Goal: Browse casually

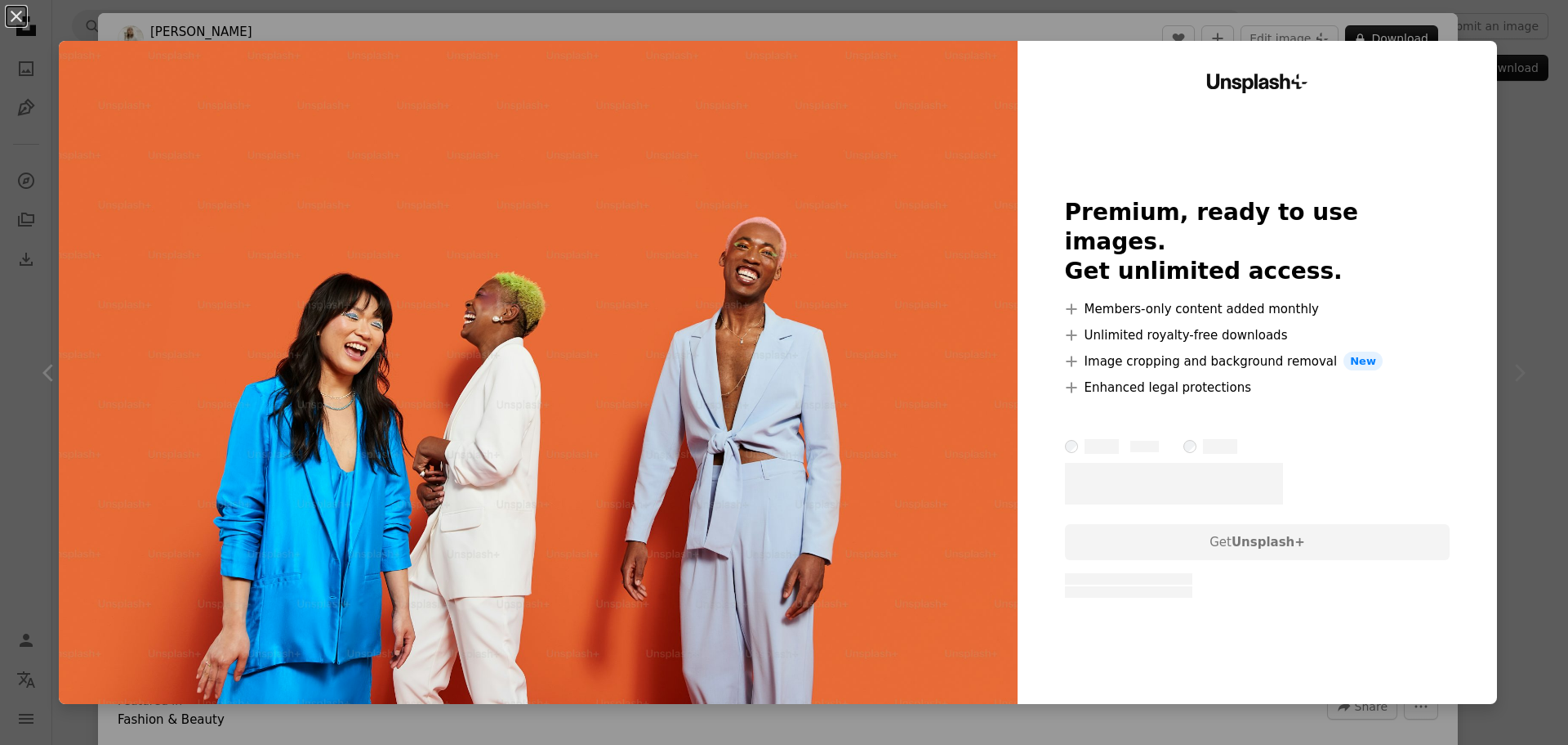
scroll to position [0, 1227]
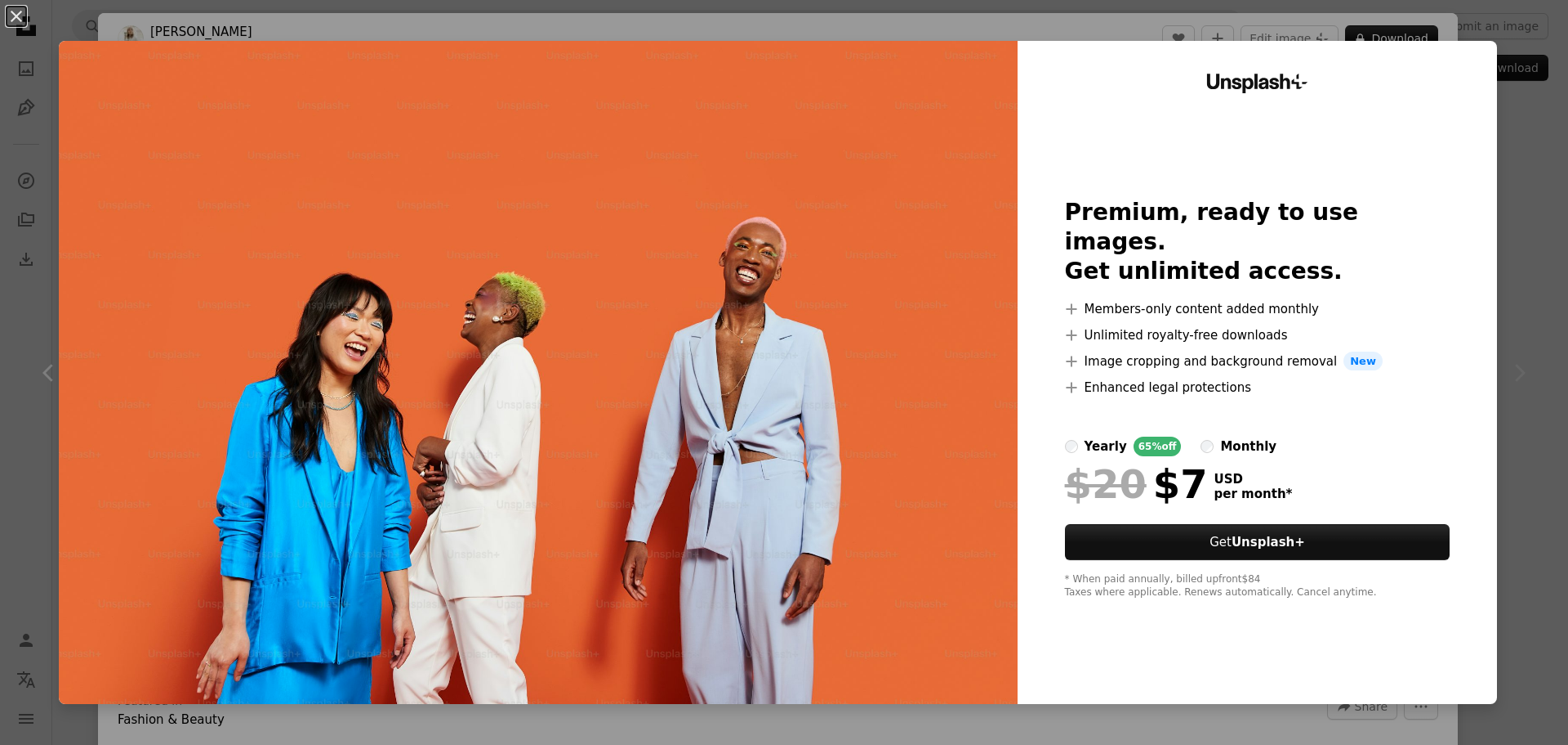
click at [1484, 344] on div "Unsplash+ Premium, ready to use images. Get unlimited access. A plus sign Membe…" at bounding box center [1257, 372] width 479 height 663
click at [1505, 333] on div "An X shape Unsplash+ Premium, ready to use images. Get unlimited access. A plus…" at bounding box center [784, 372] width 1568 height 745
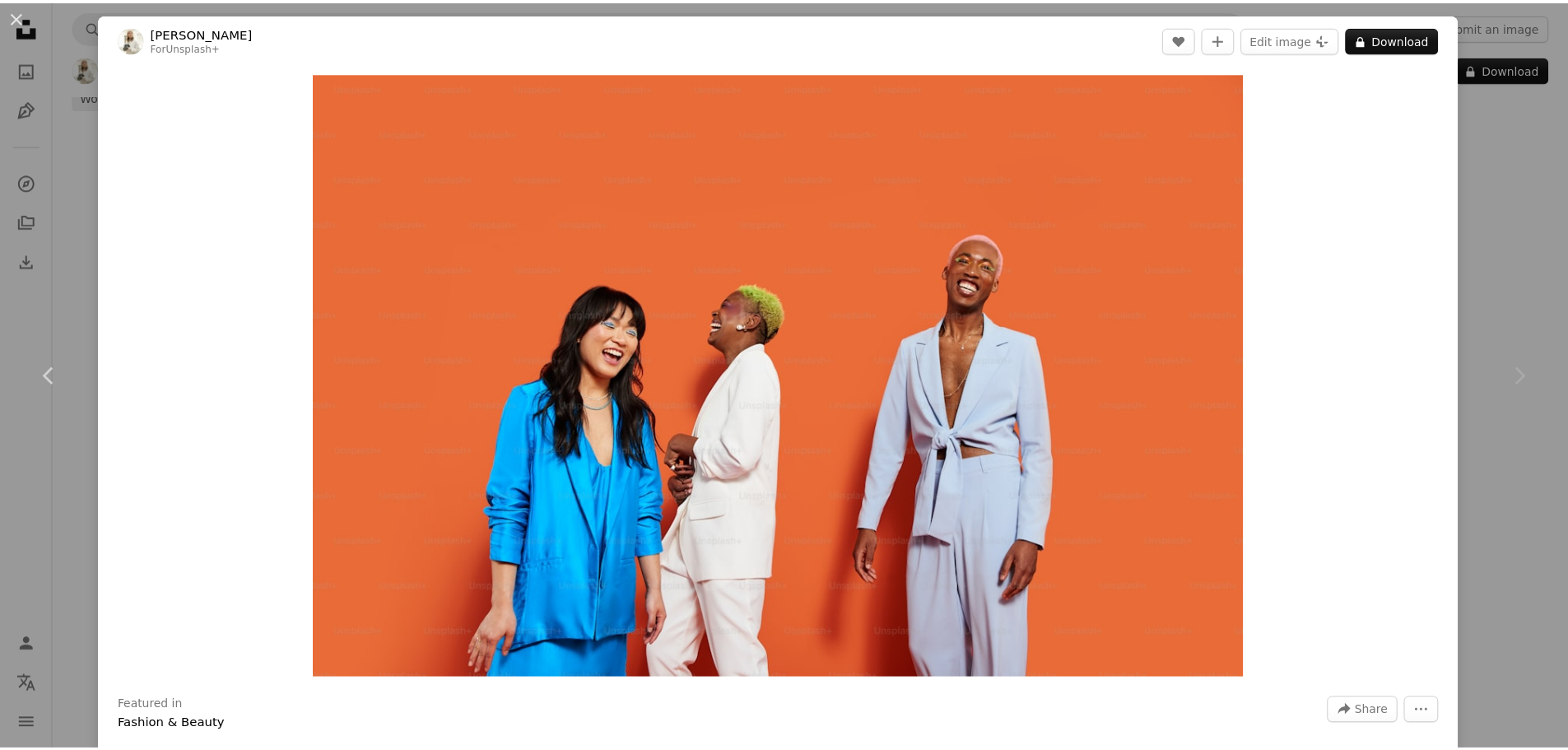
scroll to position [329, 0]
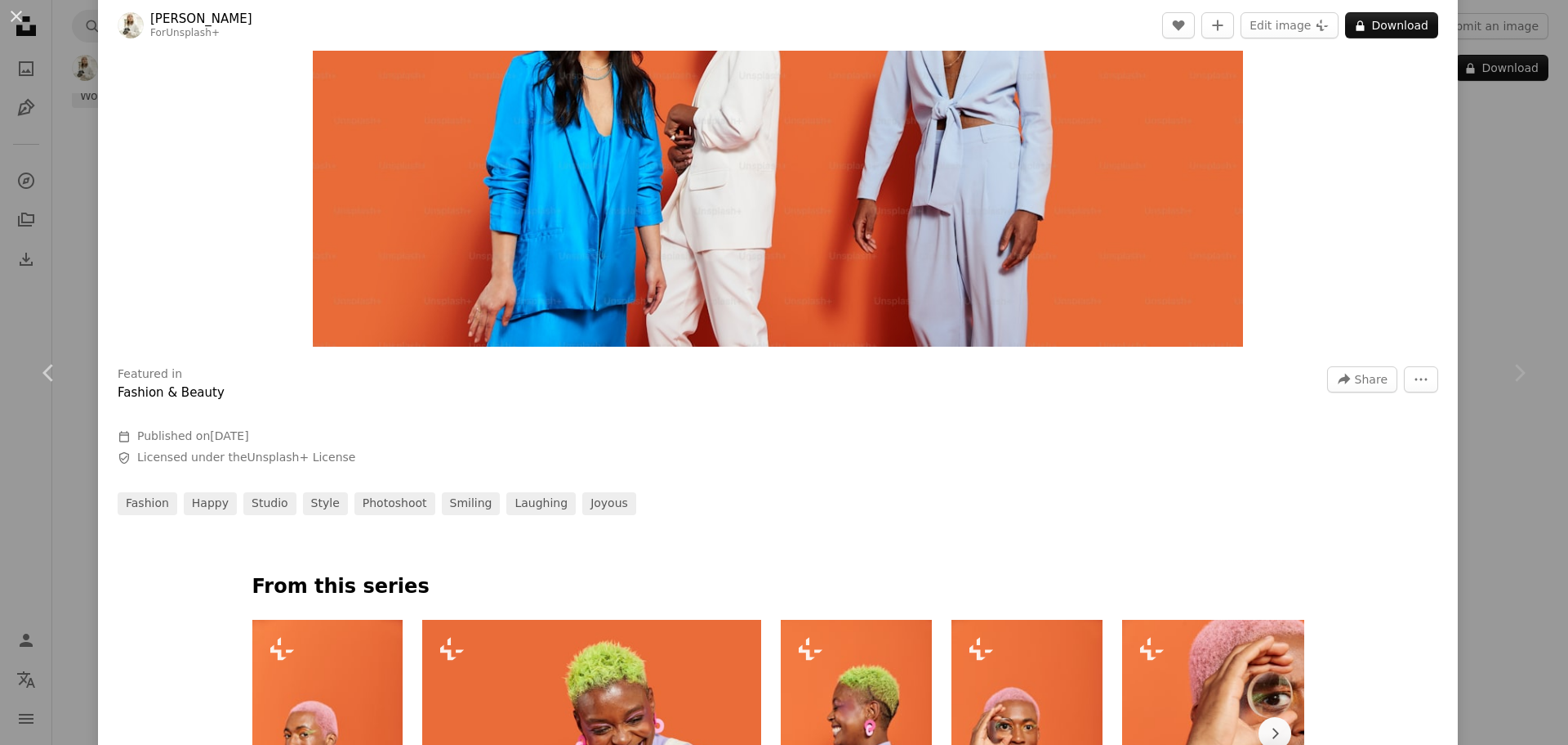
click at [1470, 306] on div "Chevron right" at bounding box center [1519, 372] width 98 height 157
click at [1479, 299] on div "Chevron right" at bounding box center [1519, 372] width 98 height 157
click at [19, 22] on button "An X shape" at bounding box center [16, 16] width 19 height 19
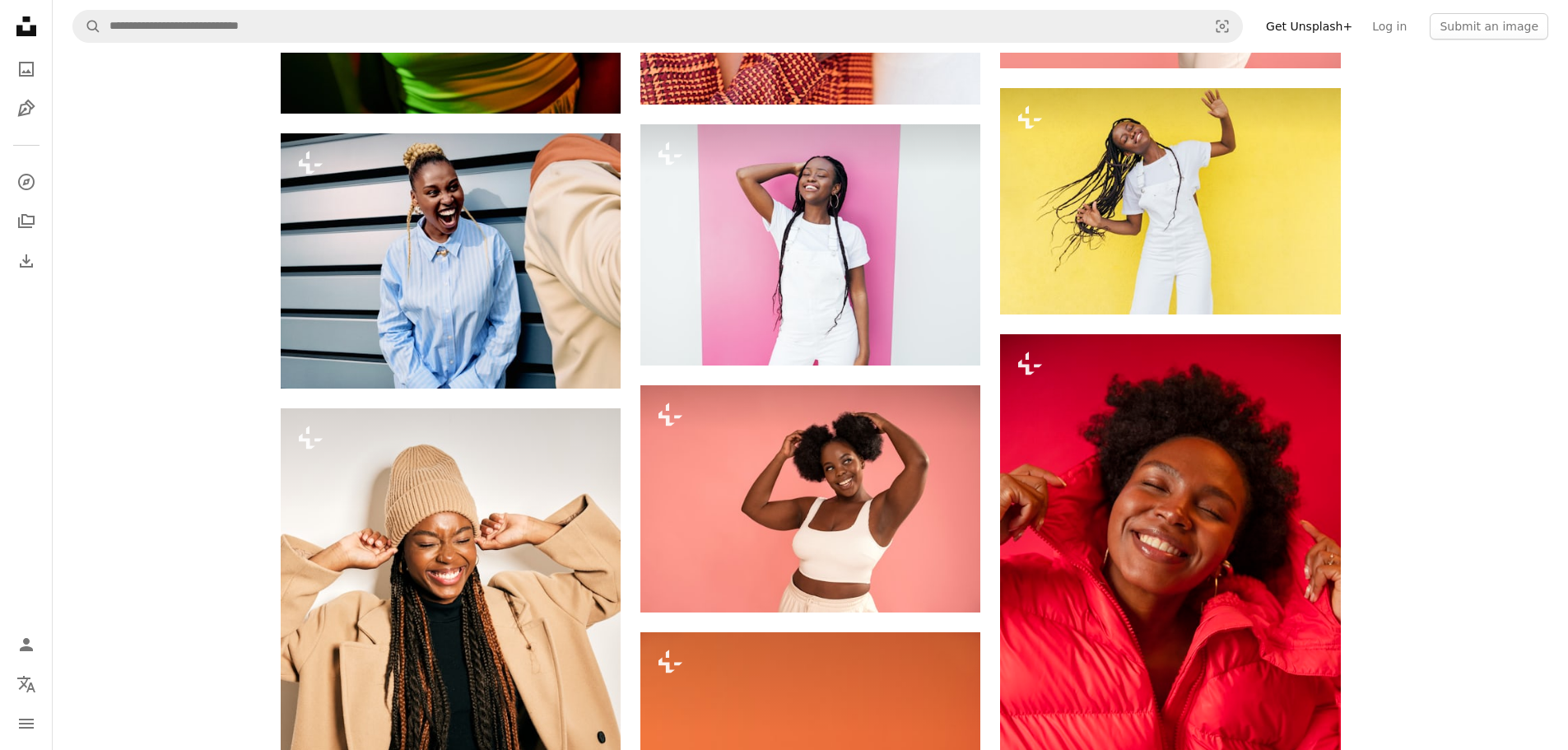
scroll to position [2797, 0]
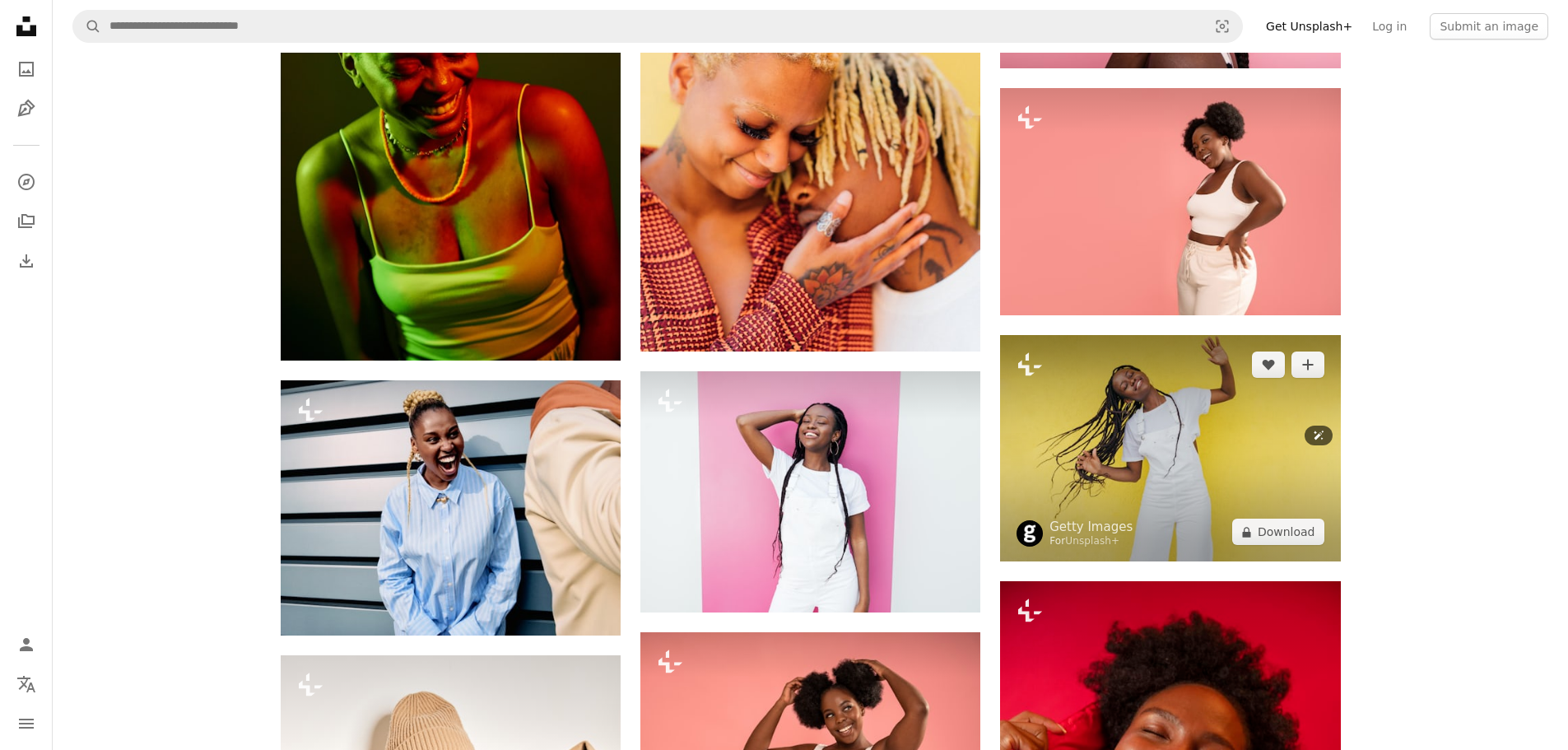
click at [1100, 481] on img at bounding box center [1170, 448] width 340 height 226
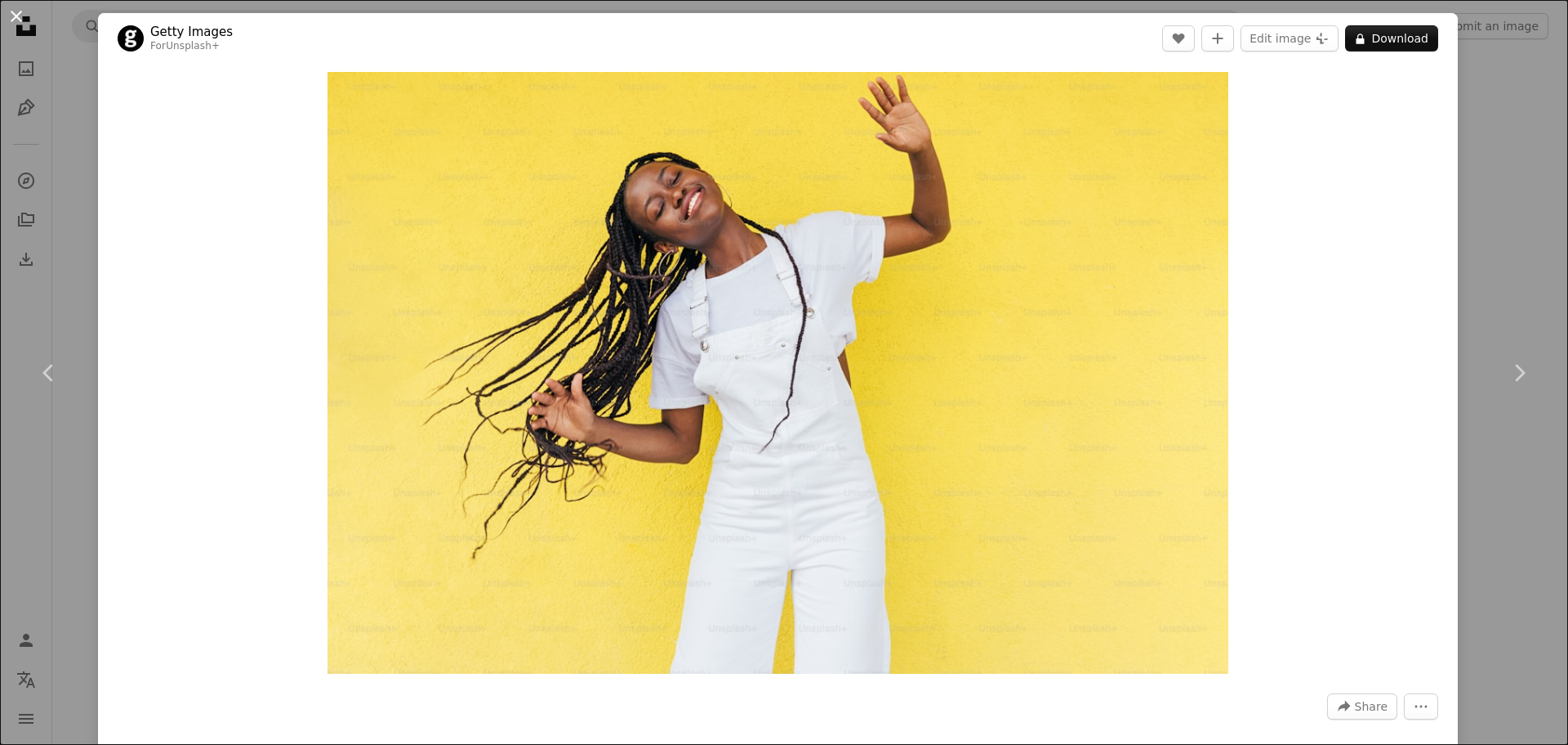
click at [15, 11] on button "An X shape" at bounding box center [16, 16] width 19 height 19
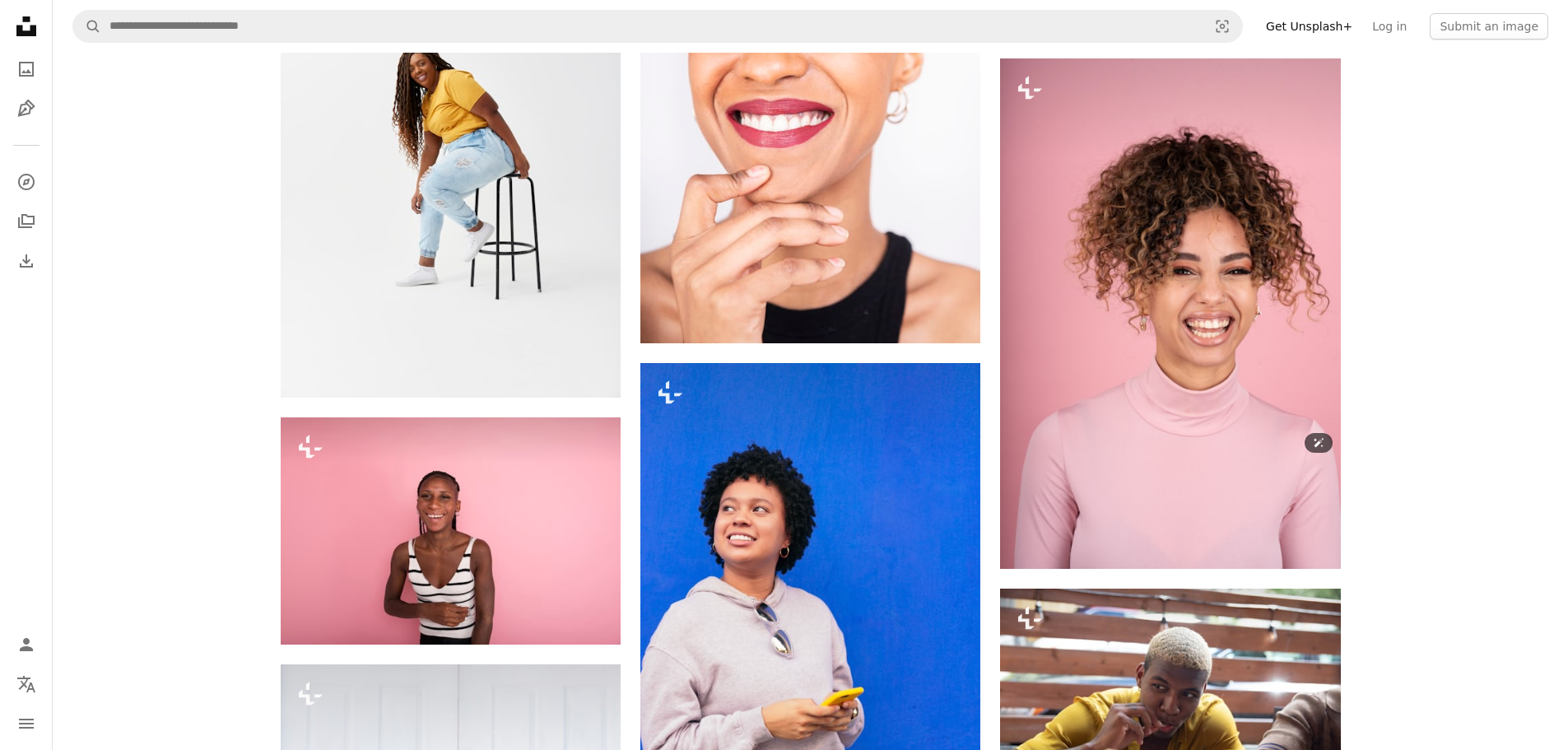
scroll to position [11436, 0]
